Goal: Information Seeking & Learning: Learn about a topic

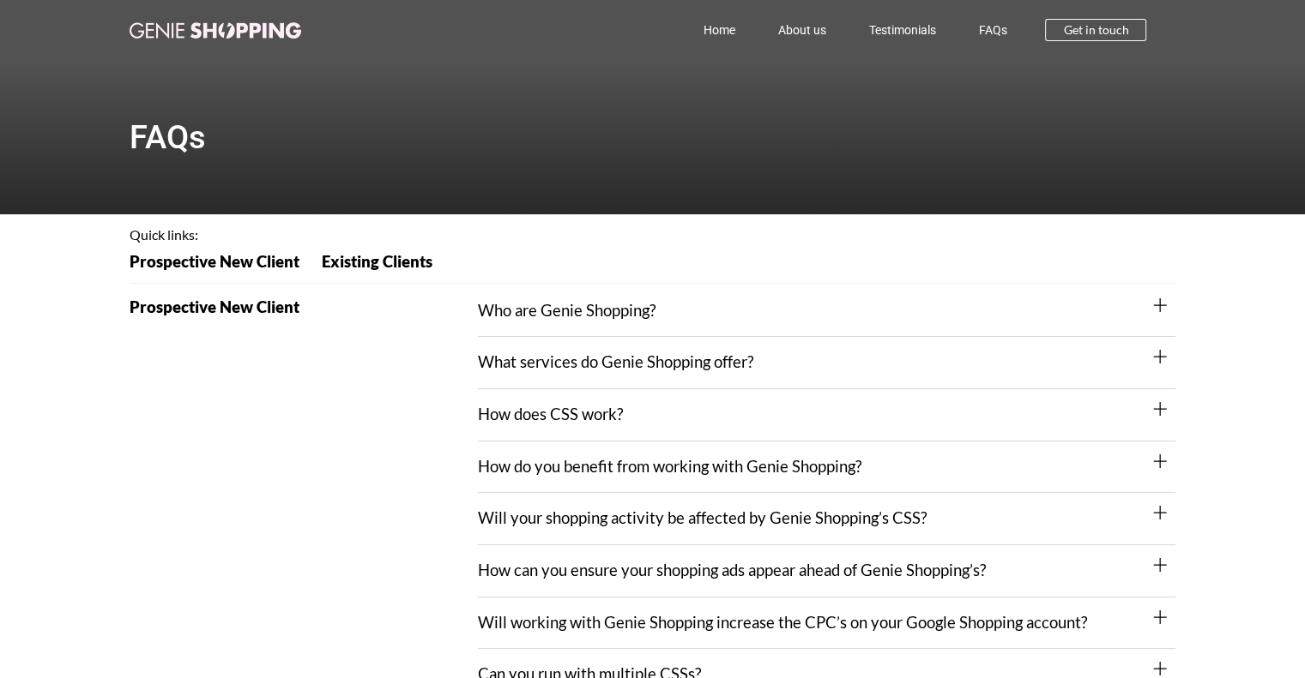
click at [521, 299] on div "Who are Genie Shopping?" at bounding box center [826, 312] width 697 height 52
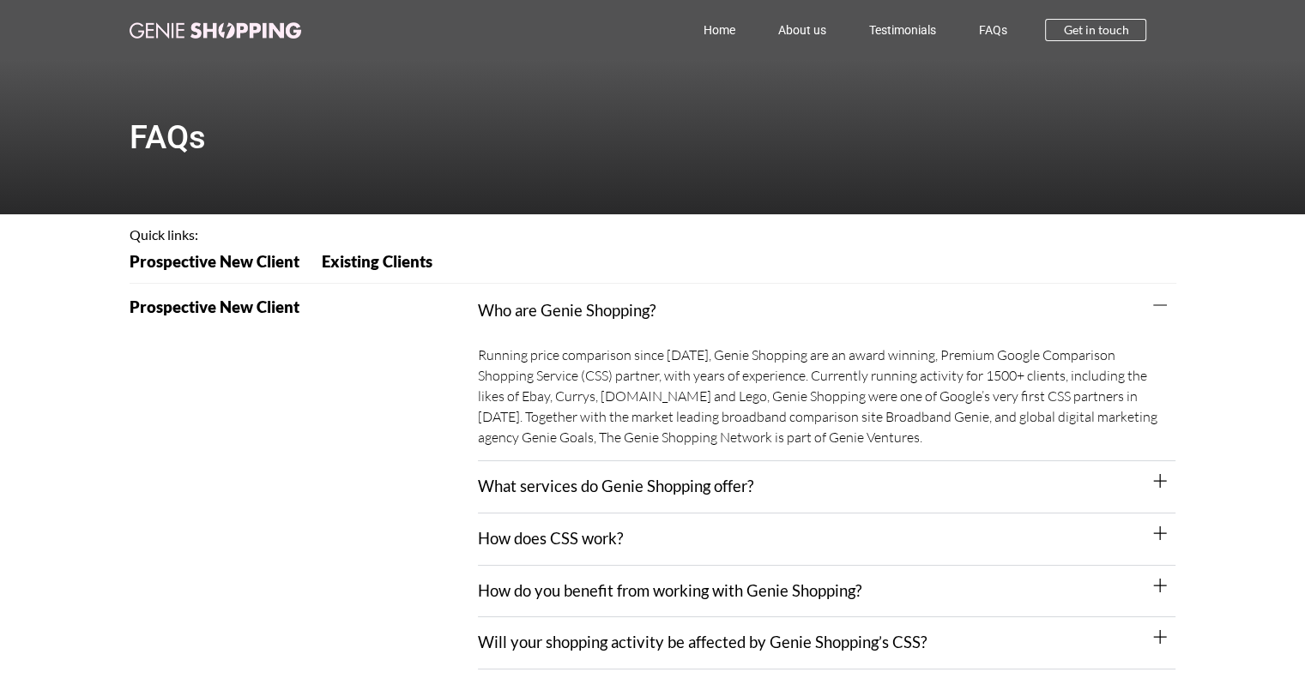
click at [517, 482] on link "What services do Genie Shopping offer?" at bounding box center [615, 486] width 275 height 19
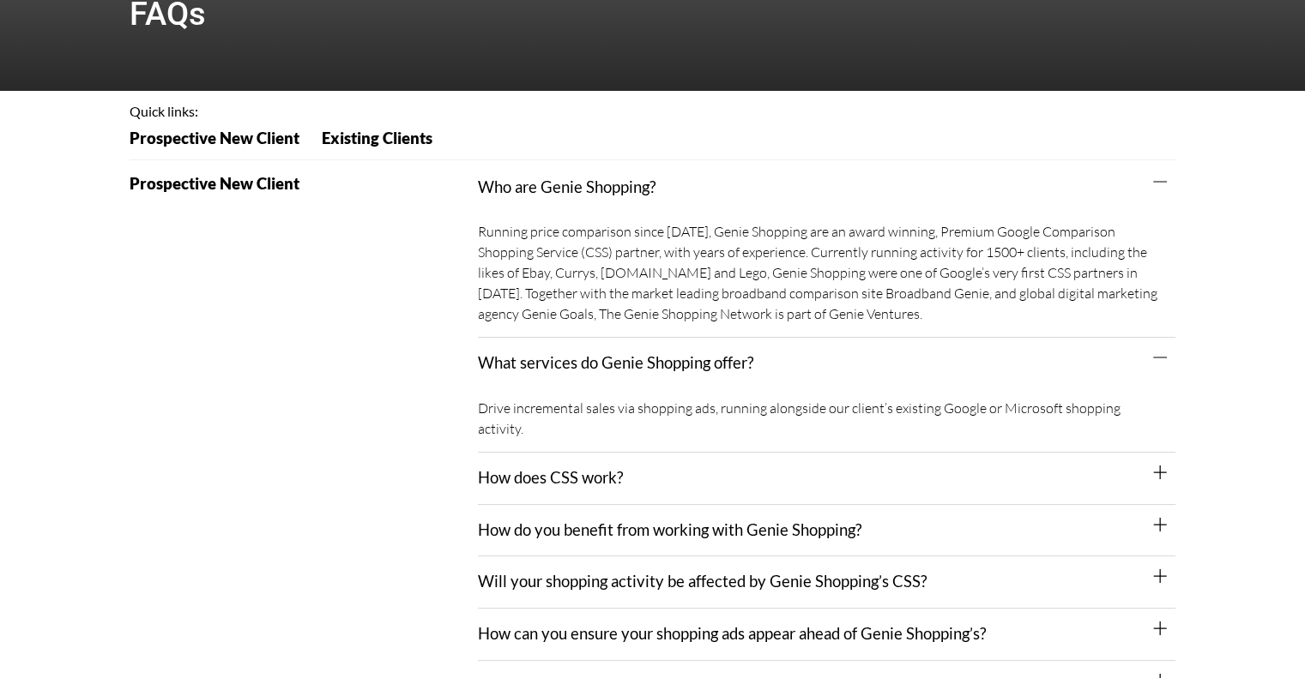
scroll to position [257, 0]
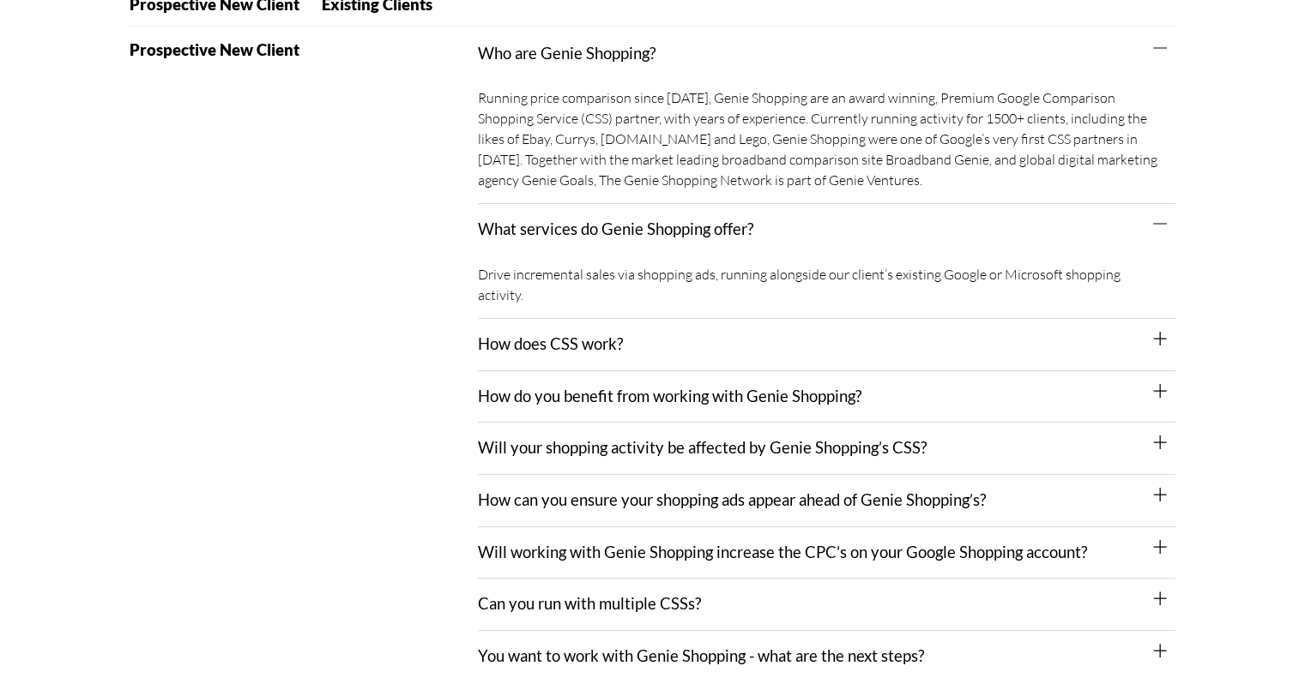
click at [594, 335] on link "How does CSS work?" at bounding box center [550, 344] width 145 height 19
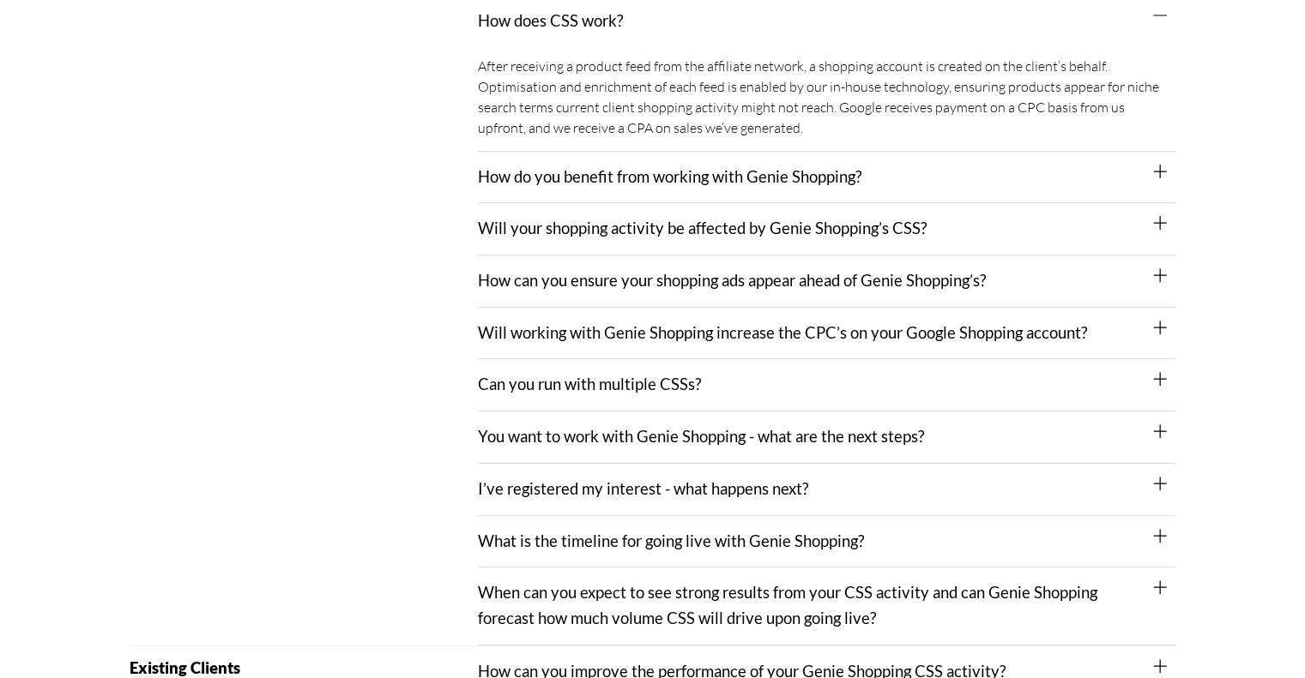
scroll to position [600, 0]
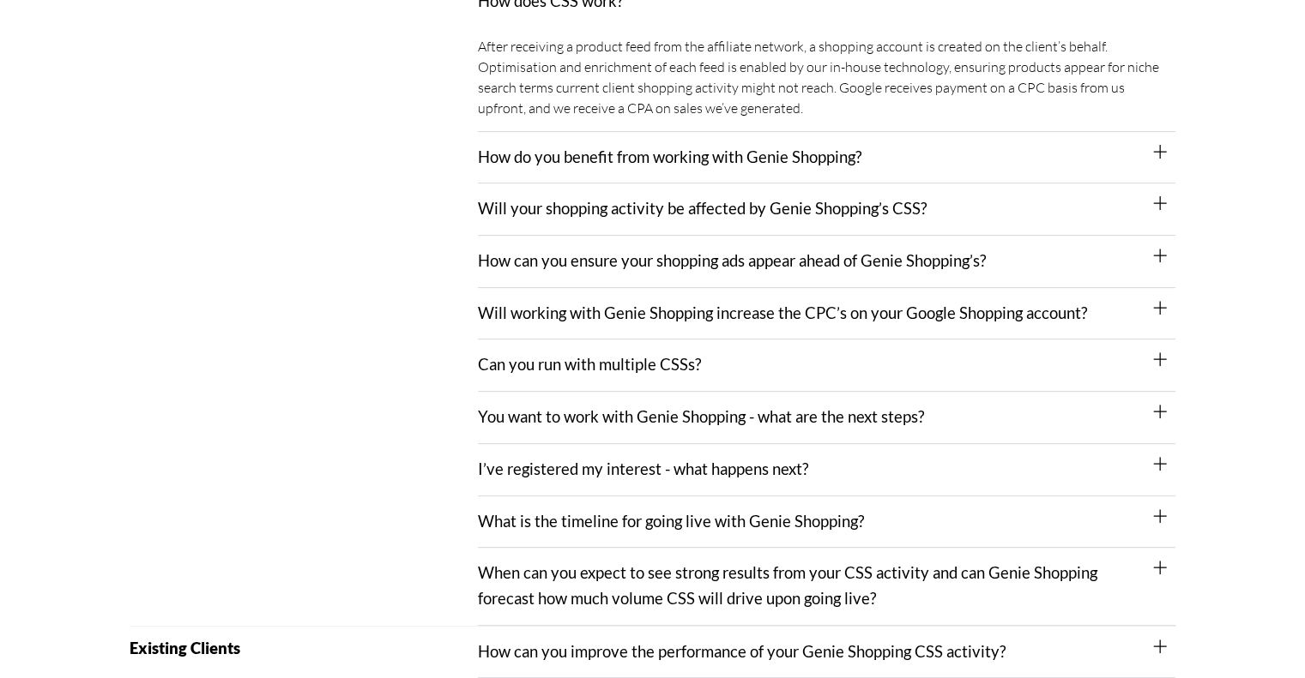
click at [628, 355] on link "Can you run with multiple CSSs?" at bounding box center [589, 364] width 223 height 19
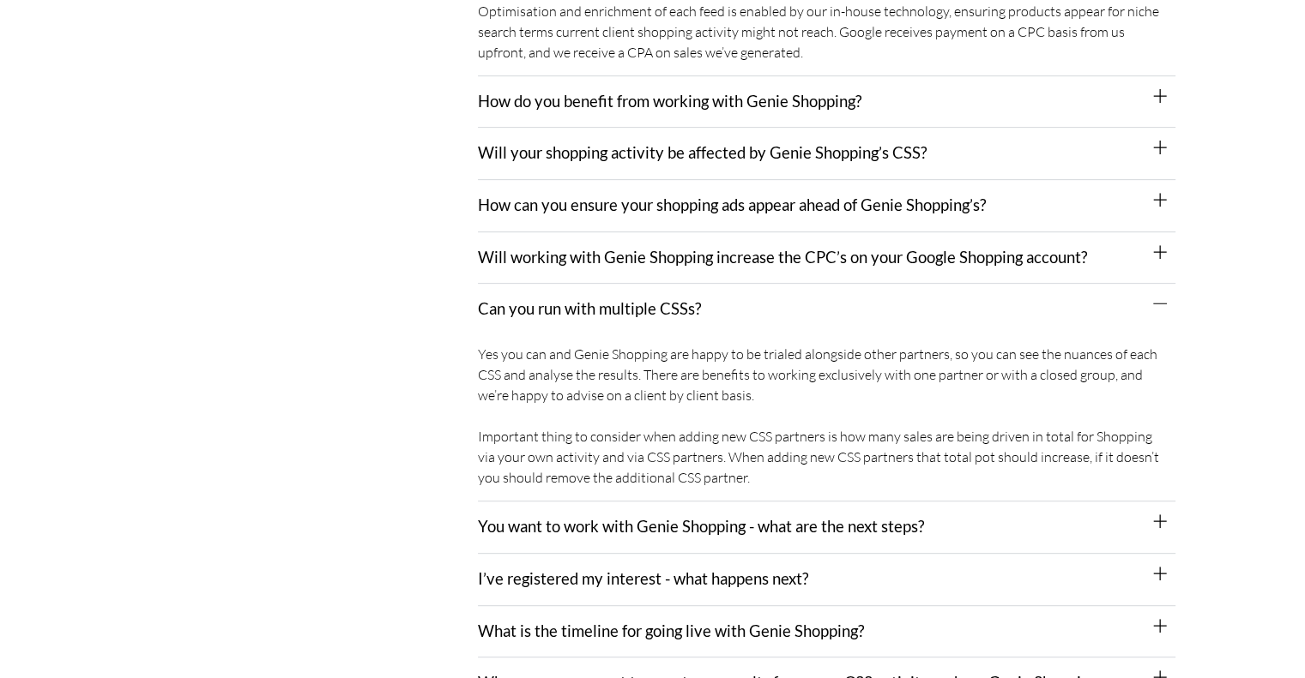
scroll to position [686, 0]
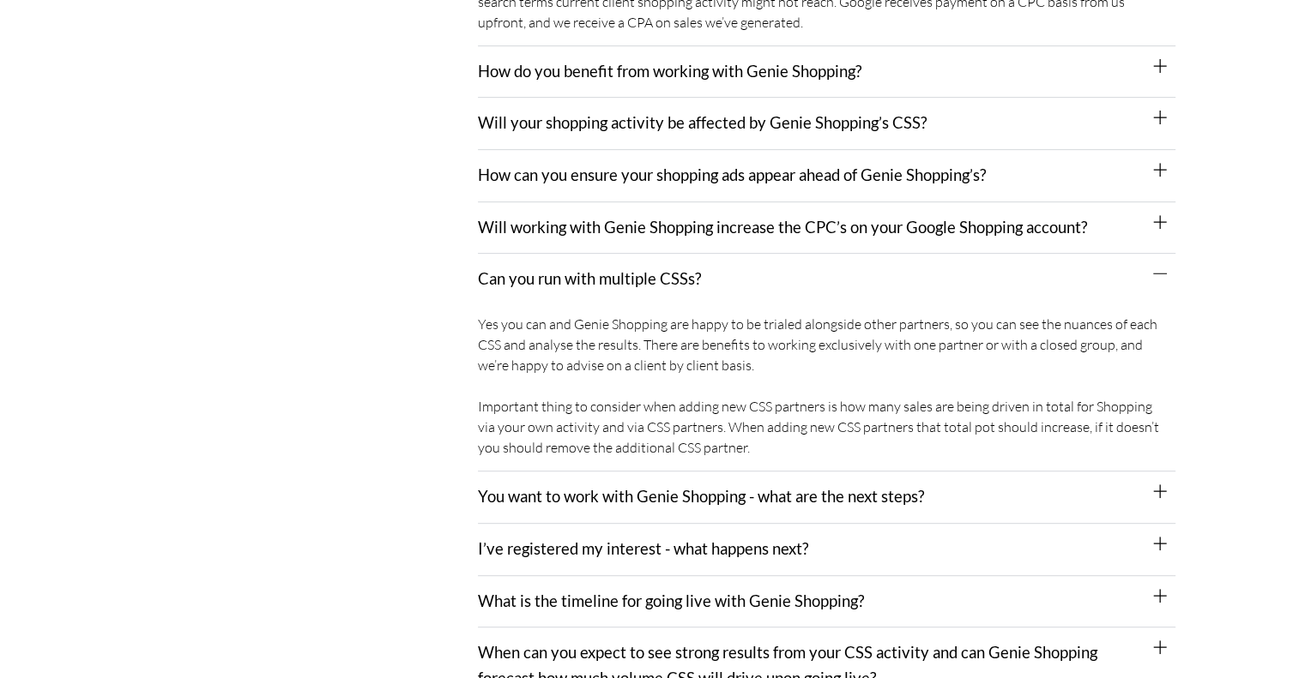
click at [624, 487] on link "You want to work with Genie Shopping - what are the next steps?" at bounding box center [701, 496] width 446 height 19
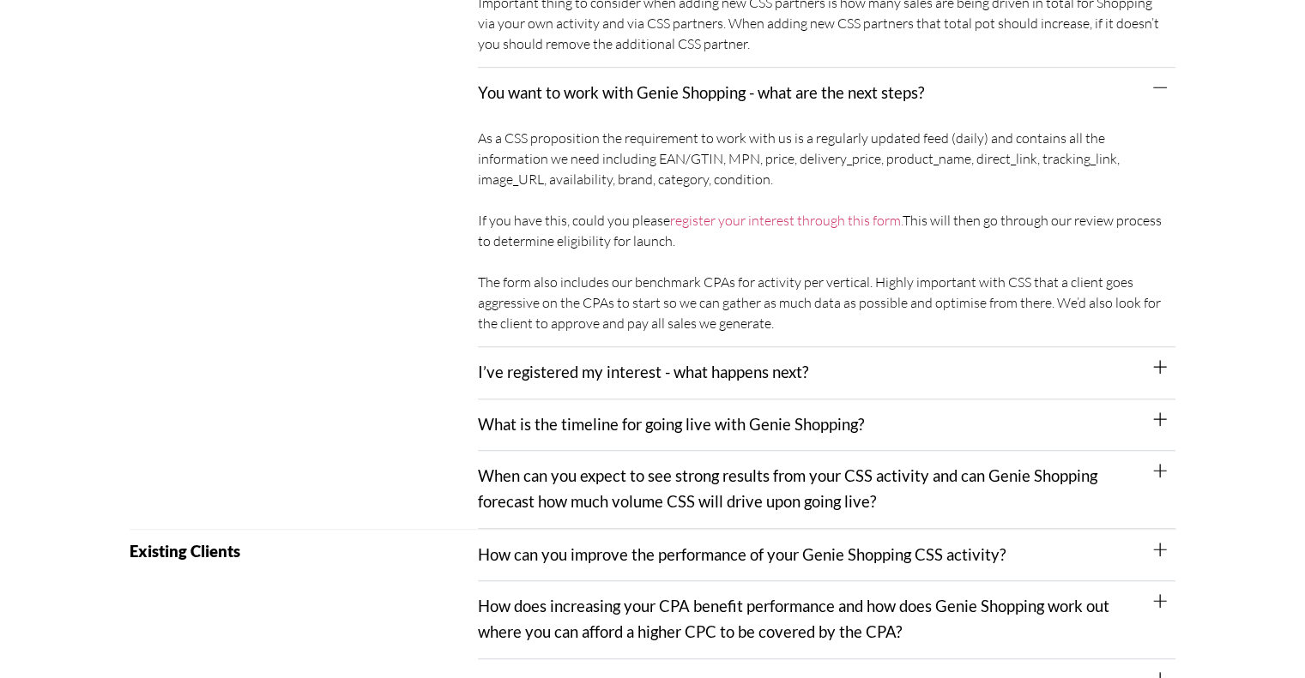
scroll to position [1115, 0]
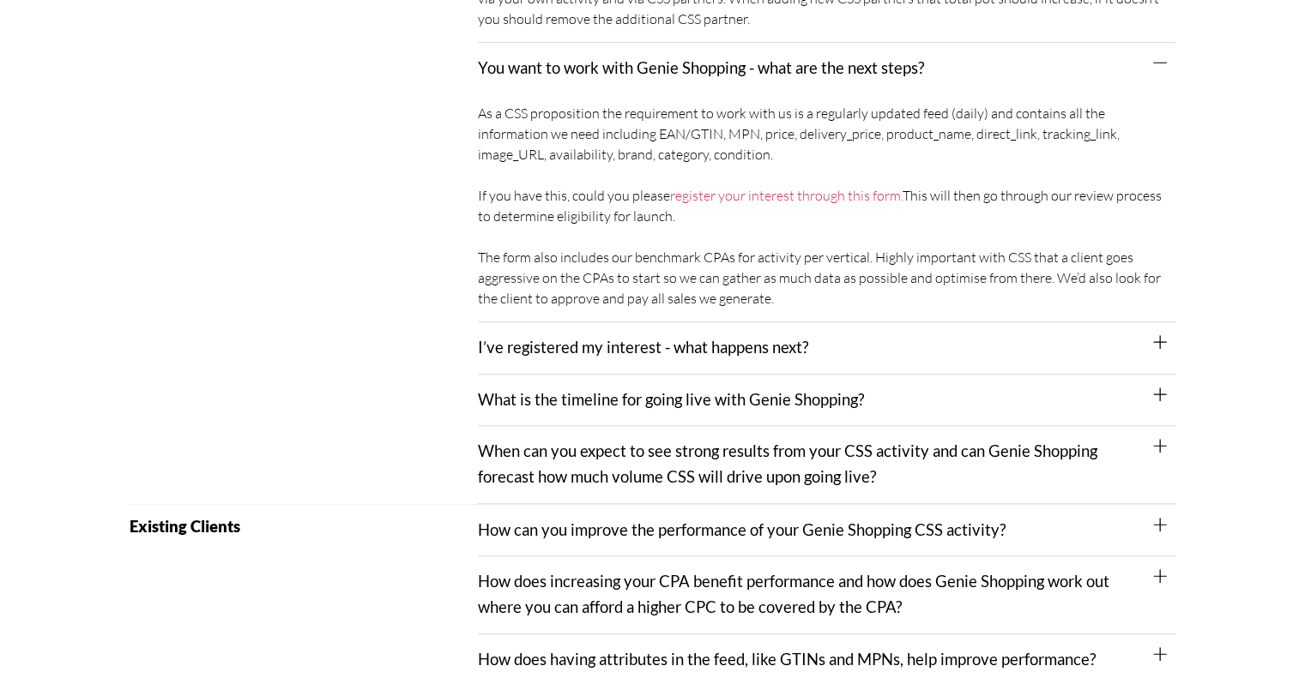
click at [714, 375] on div "What is the timeline for going live with Genie Shopping?" at bounding box center [826, 401] width 697 height 52
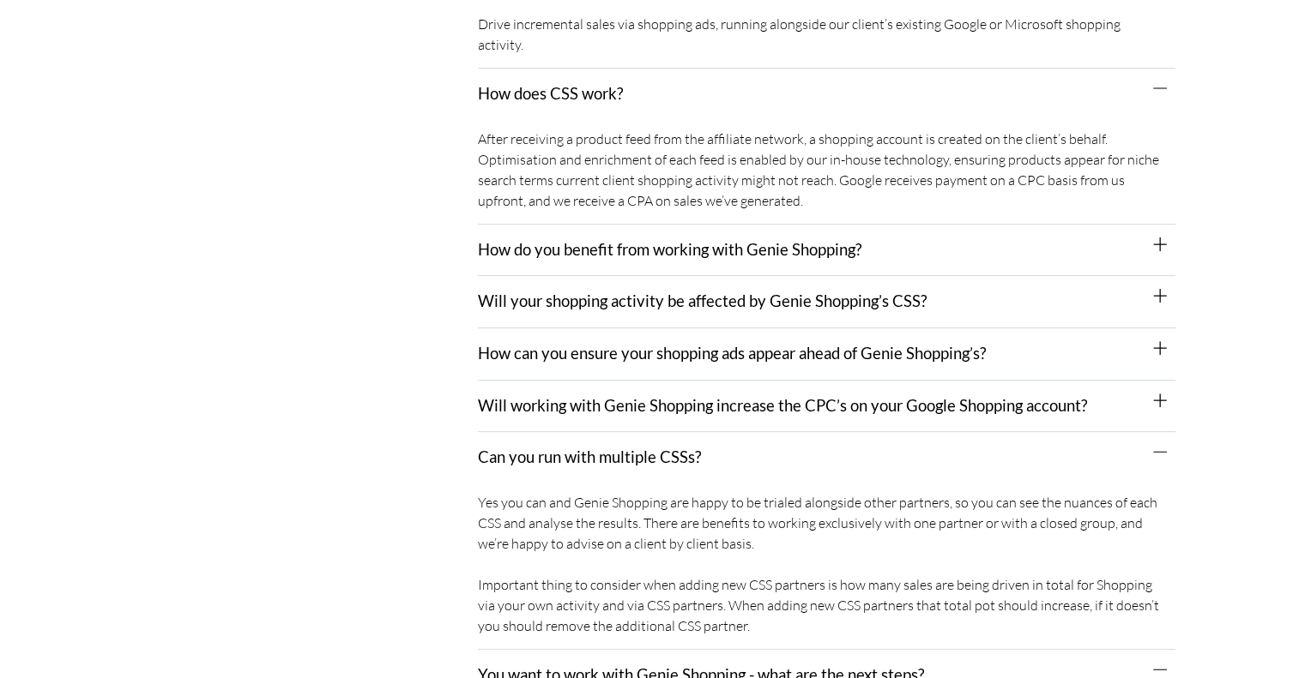
scroll to position [515, 0]
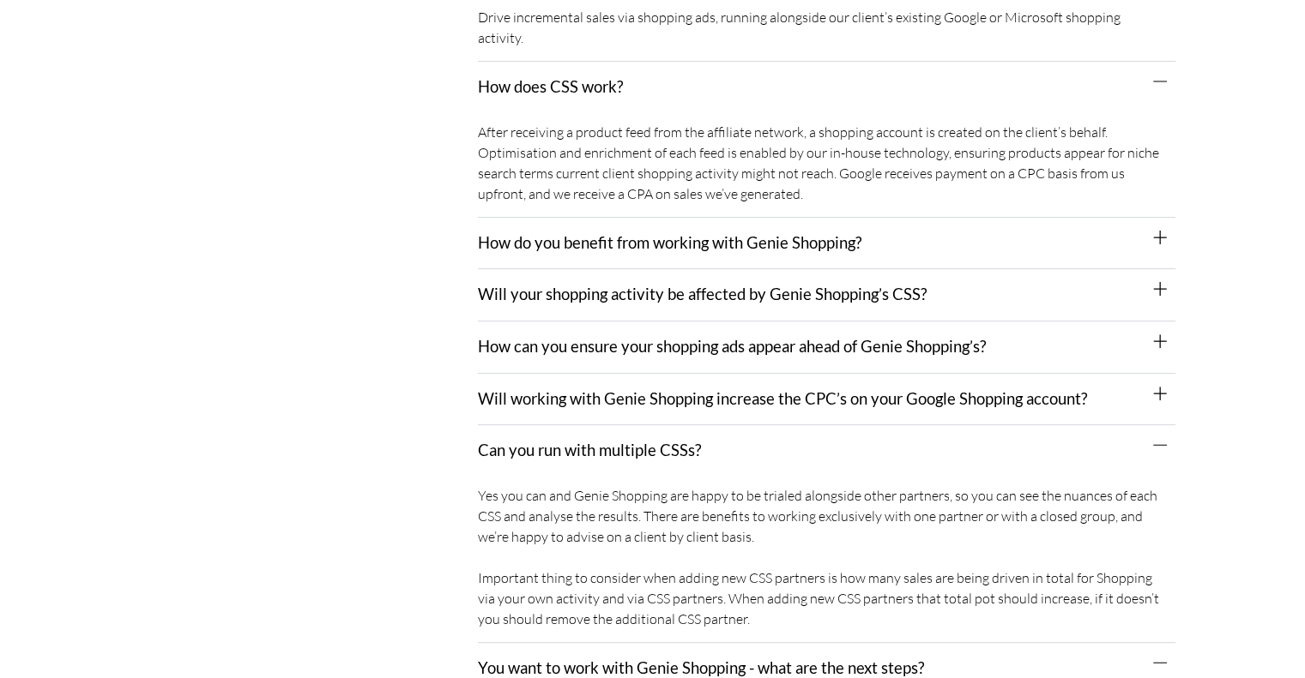
click at [703, 233] on link "How do you benefit from working with Genie Shopping?" at bounding box center [669, 242] width 383 height 19
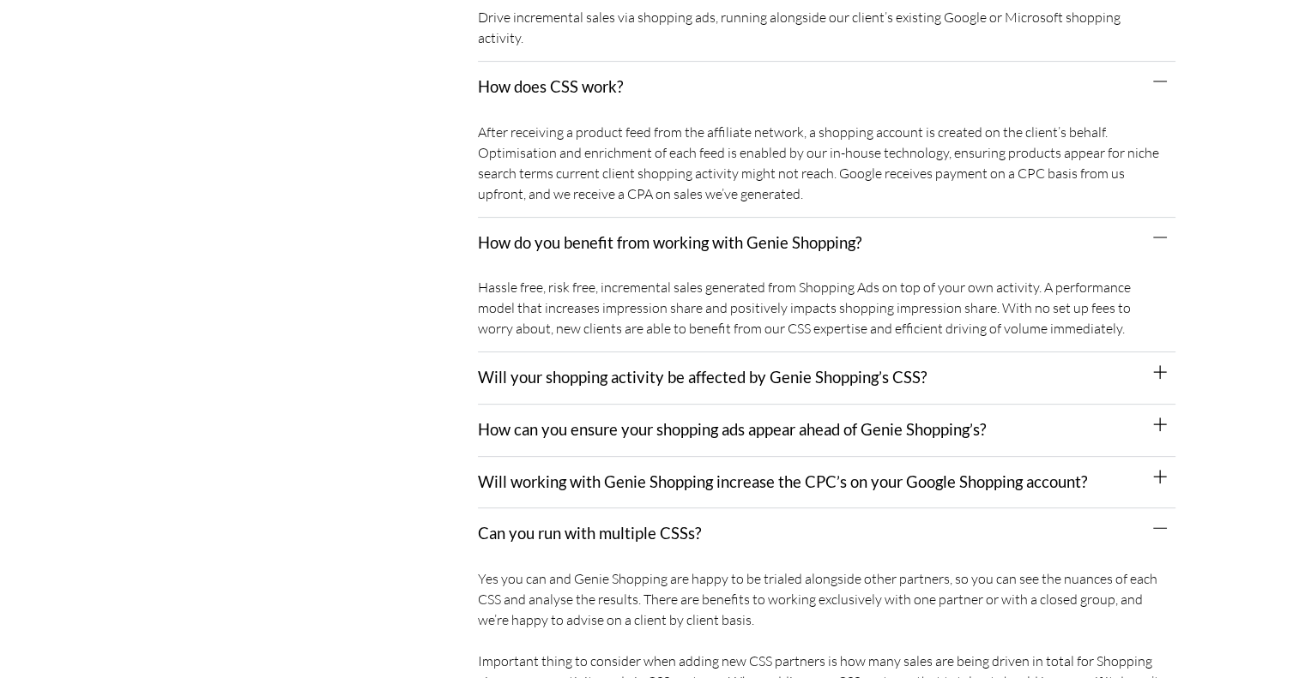
click at [684, 353] on div "Will your shopping activity be affected by Genie Shopping’s CSS?" at bounding box center [826, 379] width 697 height 52
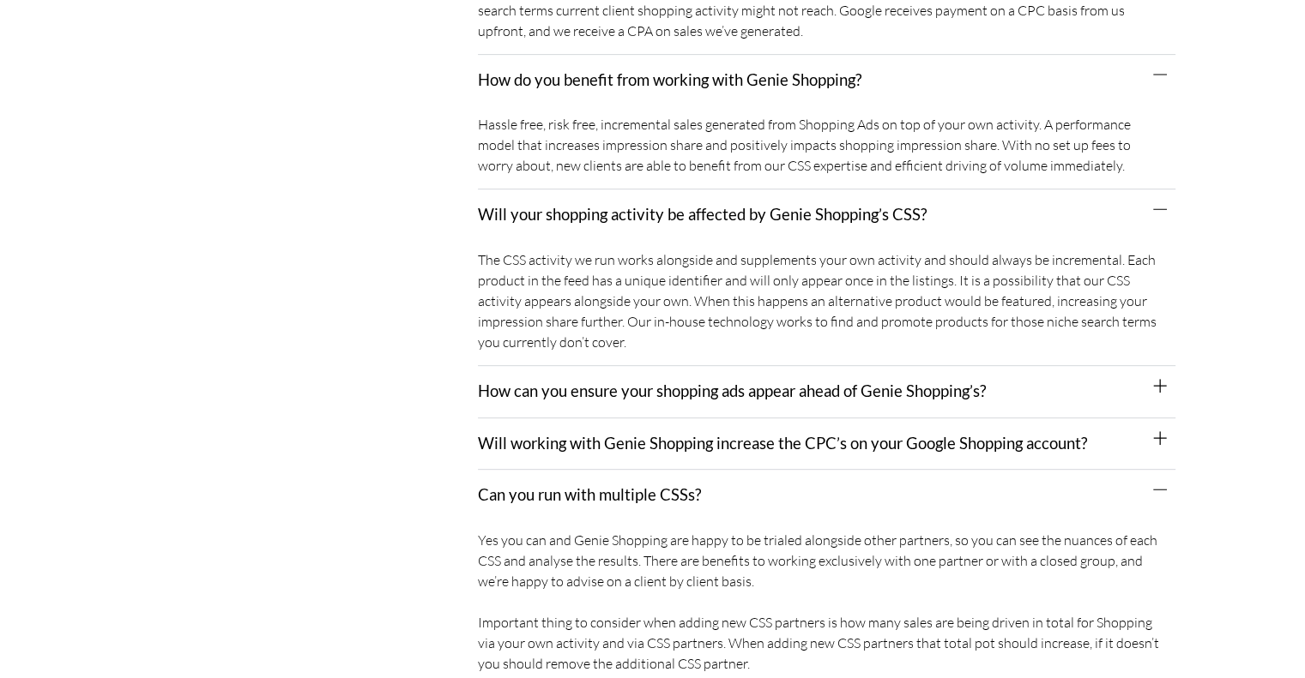
scroll to position [686, 0]
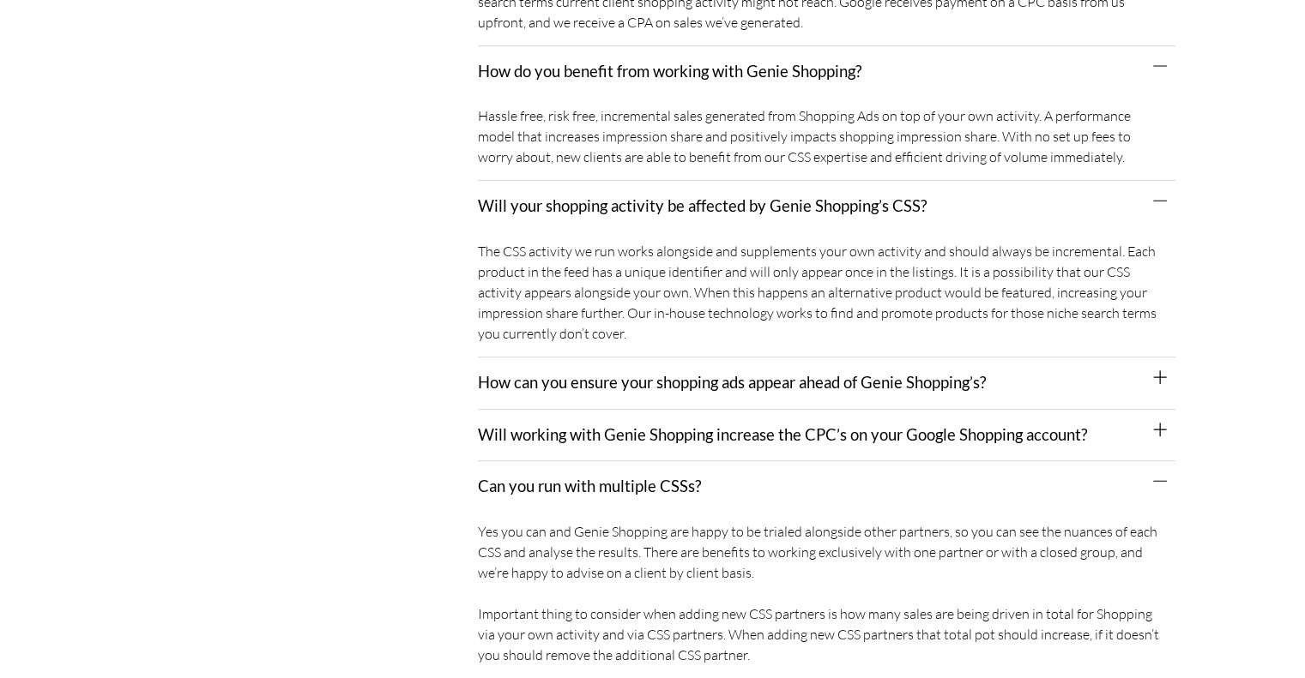
click at [686, 373] on link "How can you ensure your shopping ads appear ahead of Genie Shopping’s?" at bounding box center [732, 382] width 508 height 19
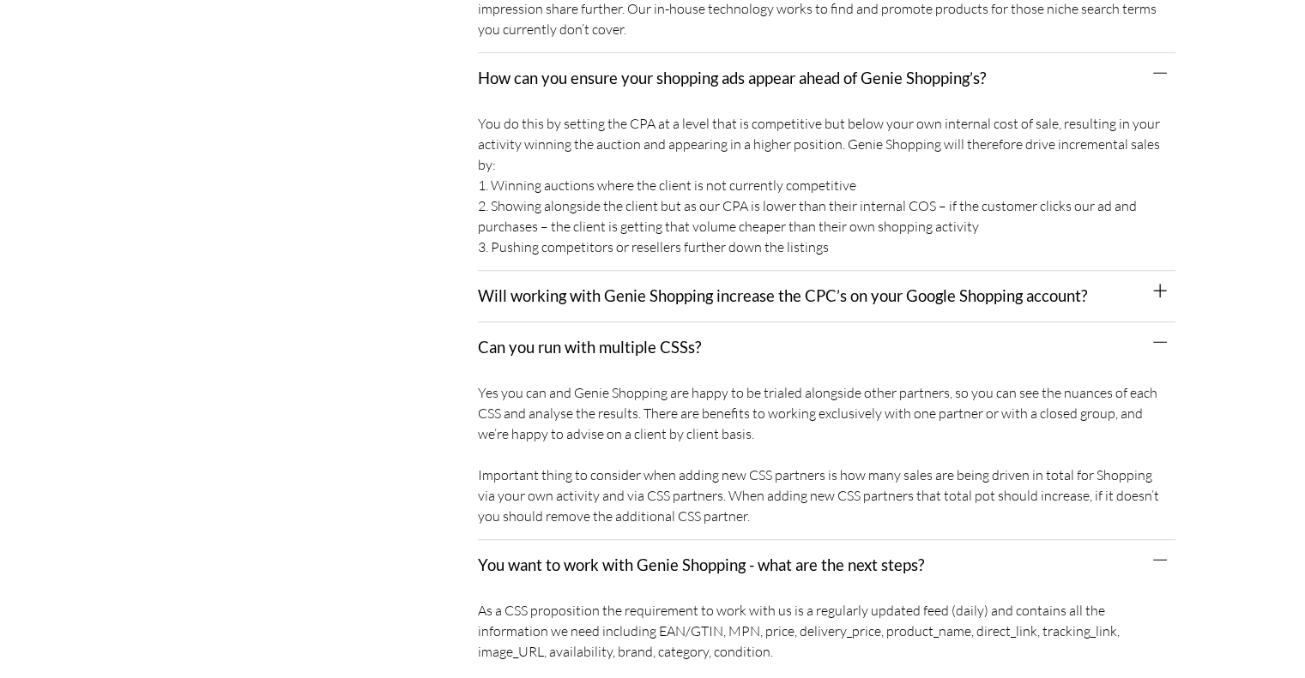
scroll to position [1029, 0]
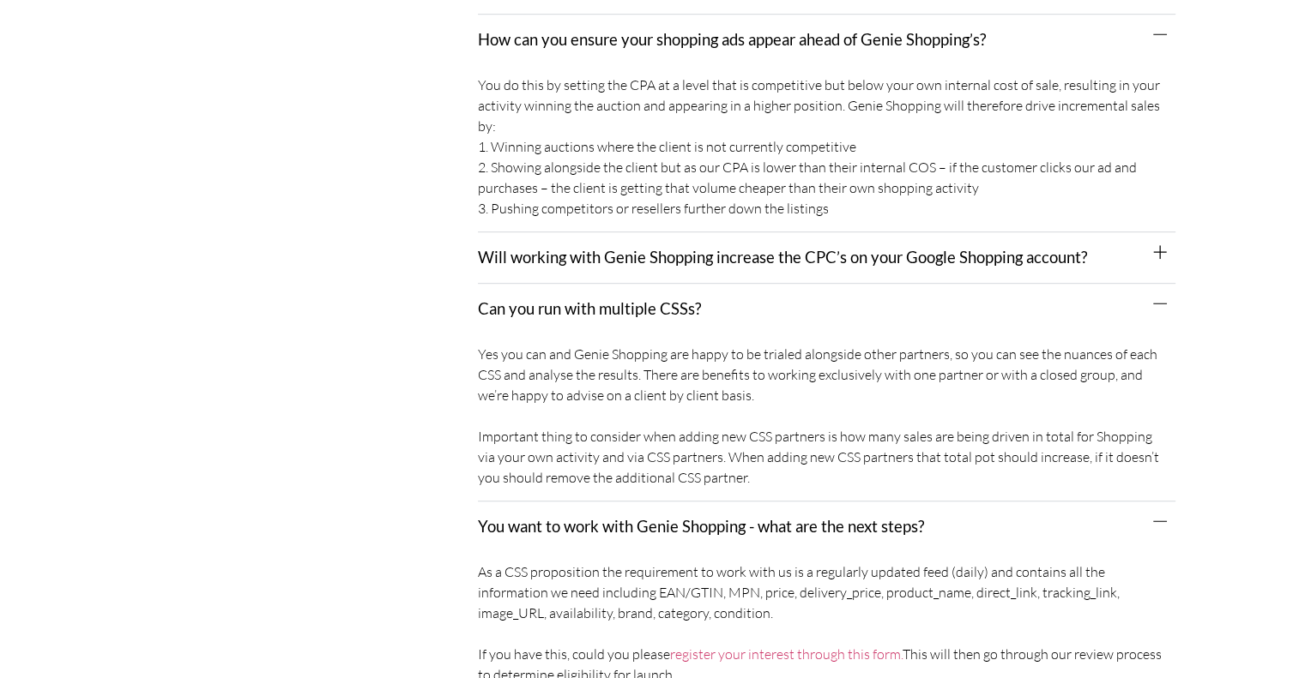
click at [701, 262] on div "Will working with Genie Shopping increase the CPC’s on your Google Shopping acc…" at bounding box center [826, 258] width 697 height 52
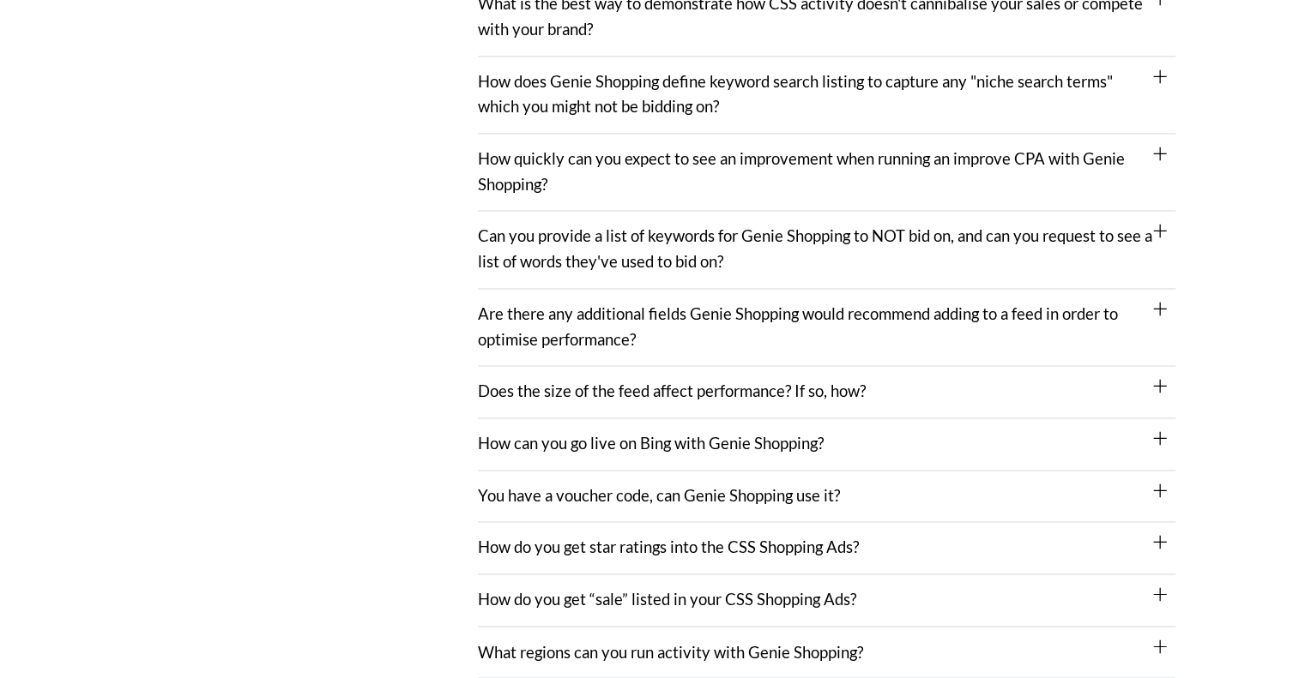
scroll to position [2659, 0]
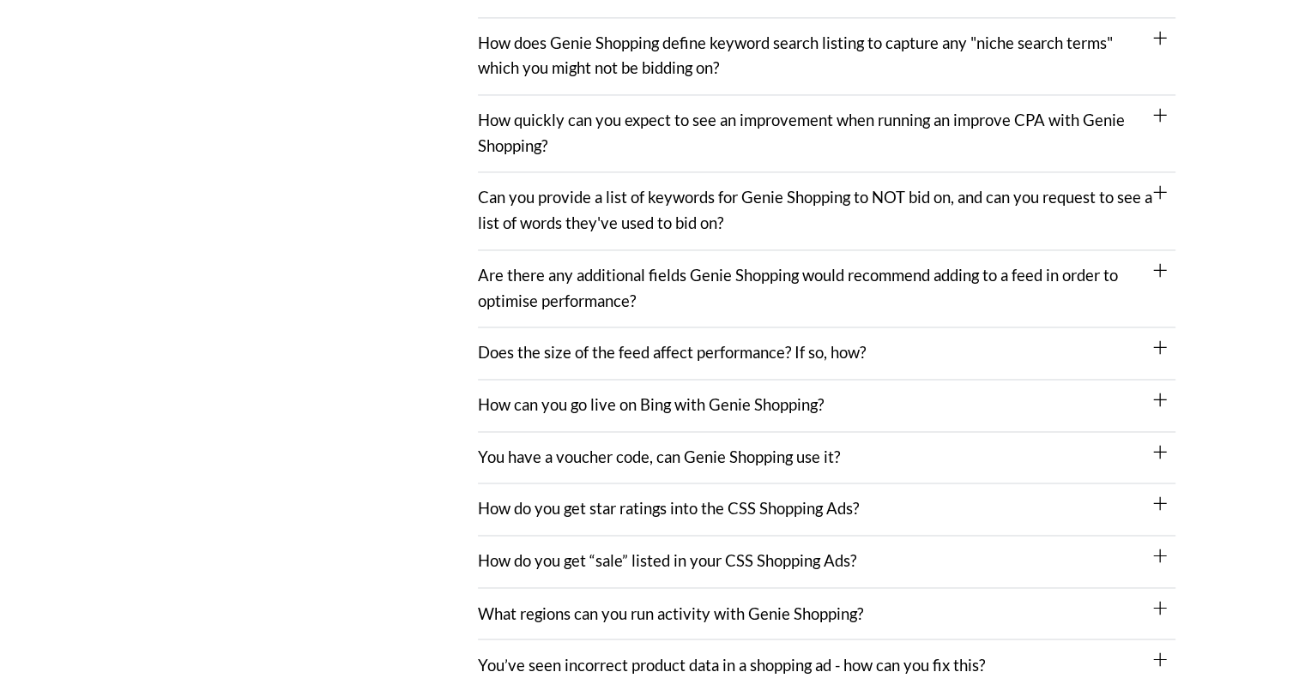
click at [509, 278] on link "Are there any additional fields Genie Shopping would recommend adding to a feed…" at bounding box center [798, 288] width 640 height 45
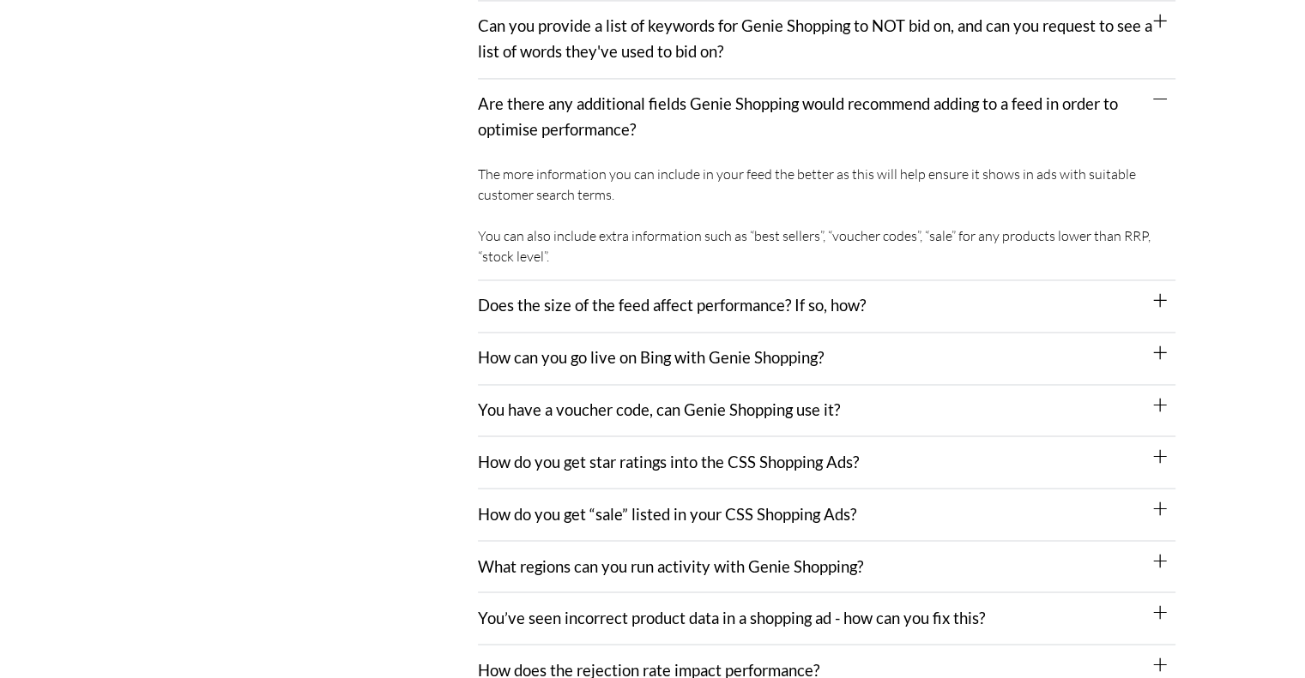
scroll to position [2916, 0]
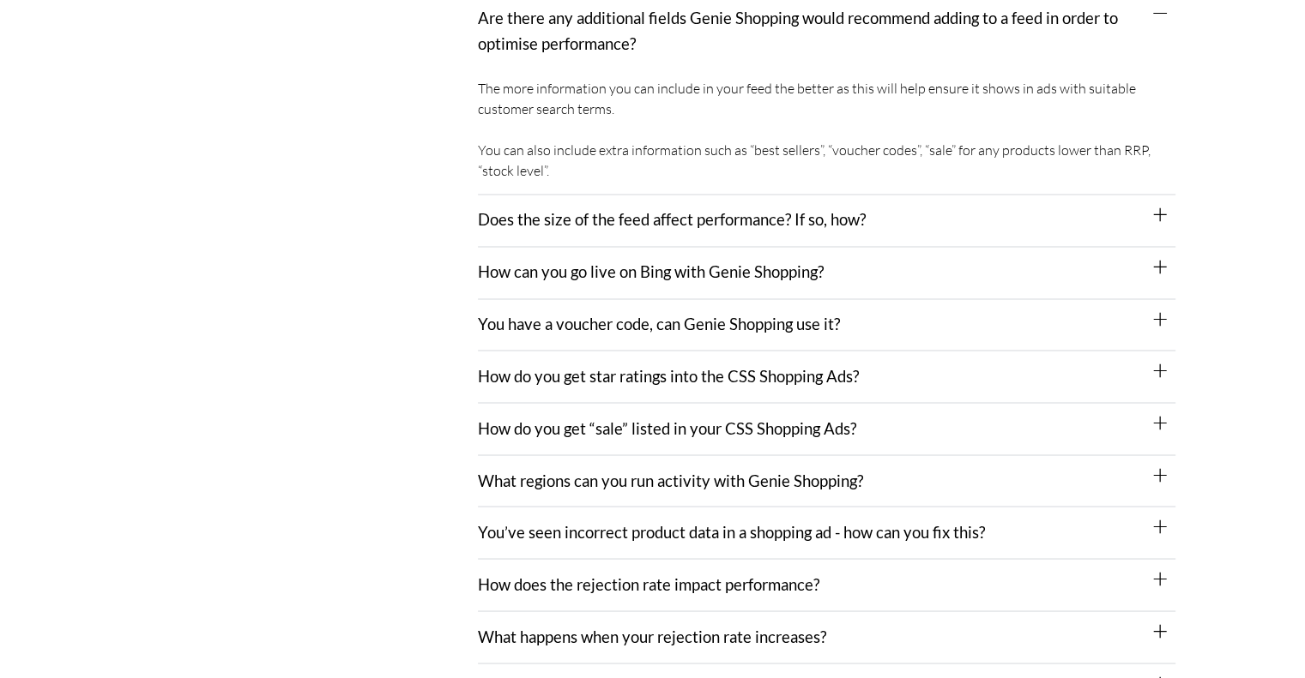
click at [539, 471] on link "What regions can you run activity with Genie Shopping?" at bounding box center [670, 480] width 385 height 19
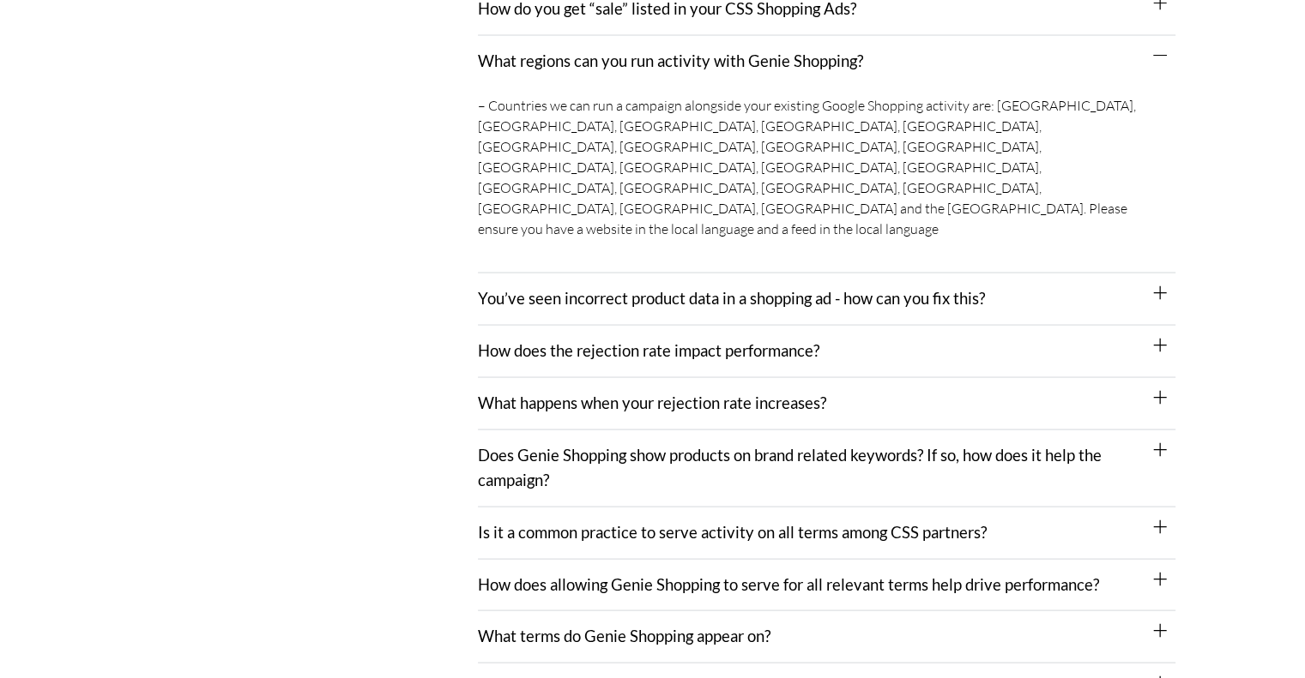
scroll to position [3345, 0]
